Goal: Navigation & Orientation: Understand site structure

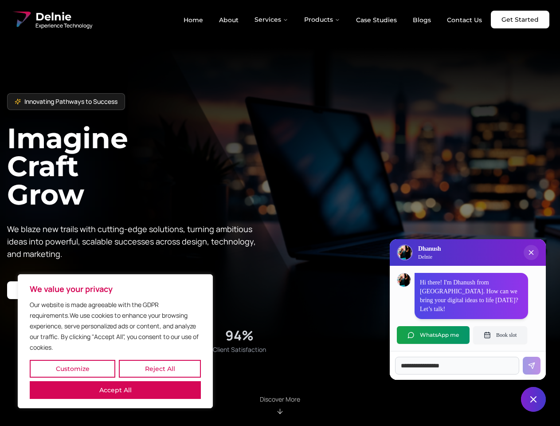
click at [72, 369] on button "Customize" at bounding box center [73, 369] width 86 height 18
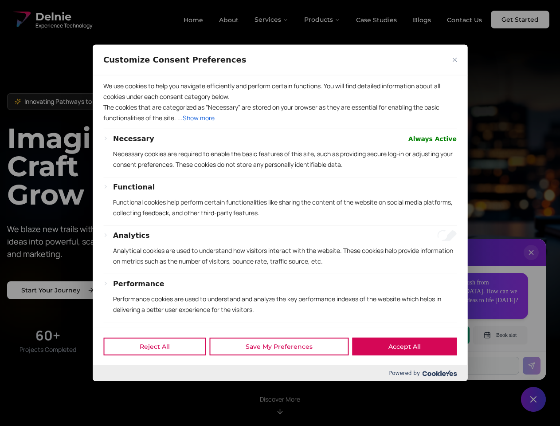
click at [160, 369] on div at bounding box center [280, 213] width 560 height 426
click at [115, 327] on div "We use cookies to help you navigate efficiently and perform certain functions. …" at bounding box center [280, 201] width 375 height 252
click at [280, 213] on div "Functional Functional cookies help perform certain functionalities like sharing…" at bounding box center [285, 203] width 344 height 43
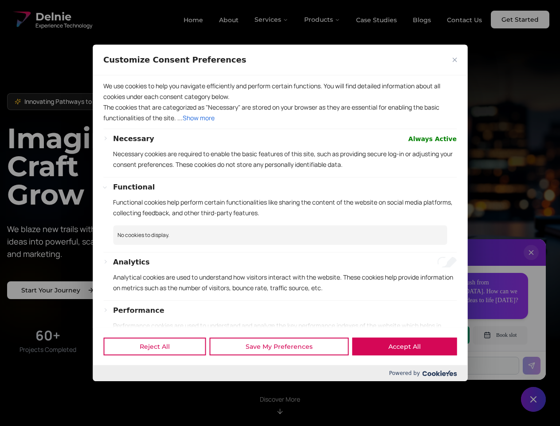
click at [272, 20] on div at bounding box center [280, 213] width 560 height 426
click at [322, 20] on div at bounding box center [280, 213] width 560 height 426
click at [531, 261] on div at bounding box center [280, 213] width 560 height 426
click at [433, 335] on div "Reject All Save My Preferences Accept All" at bounding box center [280, 346] width 375 height 38
click at [500, 335] on div at bounding box center [280, 213] width 560 height 426
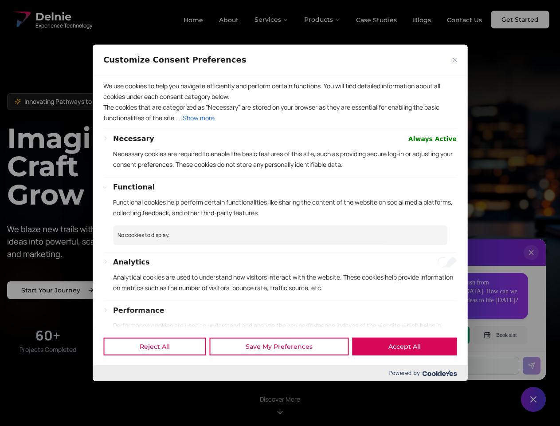
click at [533, 399] on div at bounding box center [280, 213] width 560 height 426
